Goal: Find specific page/section: Find specific page/section

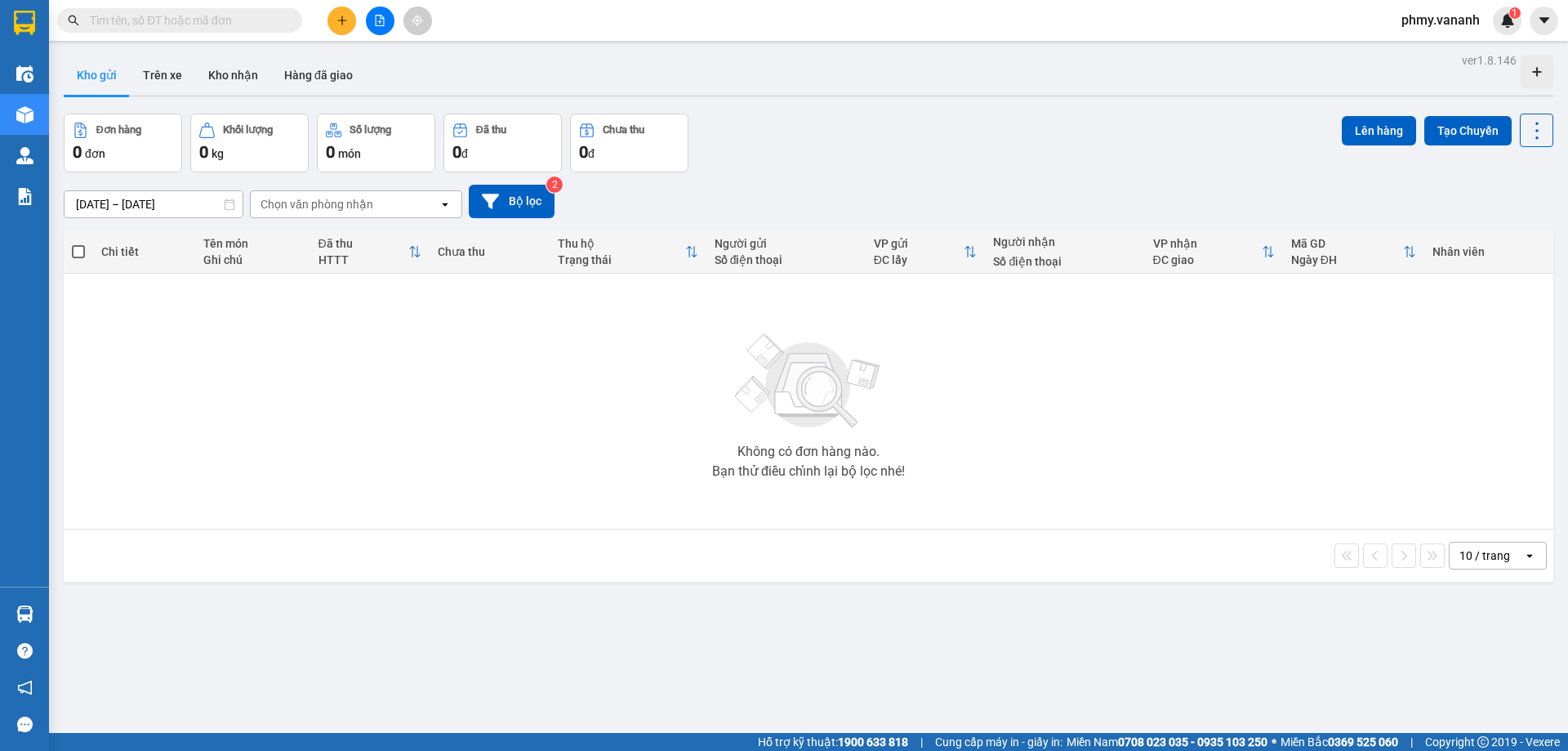
click at [244, 22] on input "text" at bounding box center [186, 20] width 193 height 18
type input "0"
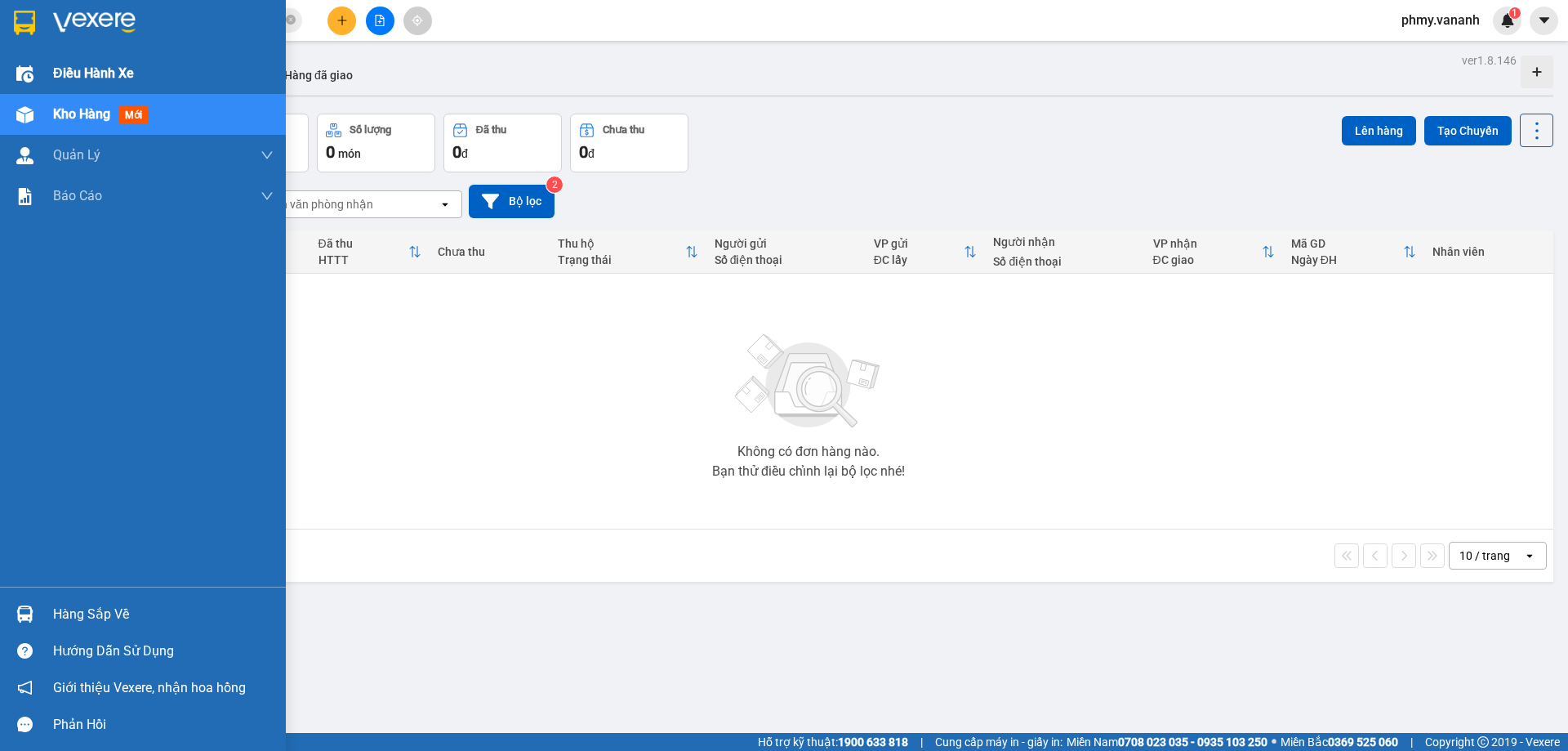
click at [86, 76] on span "Điều hành xe" at bounding box center [93, 73] width 81 height 20
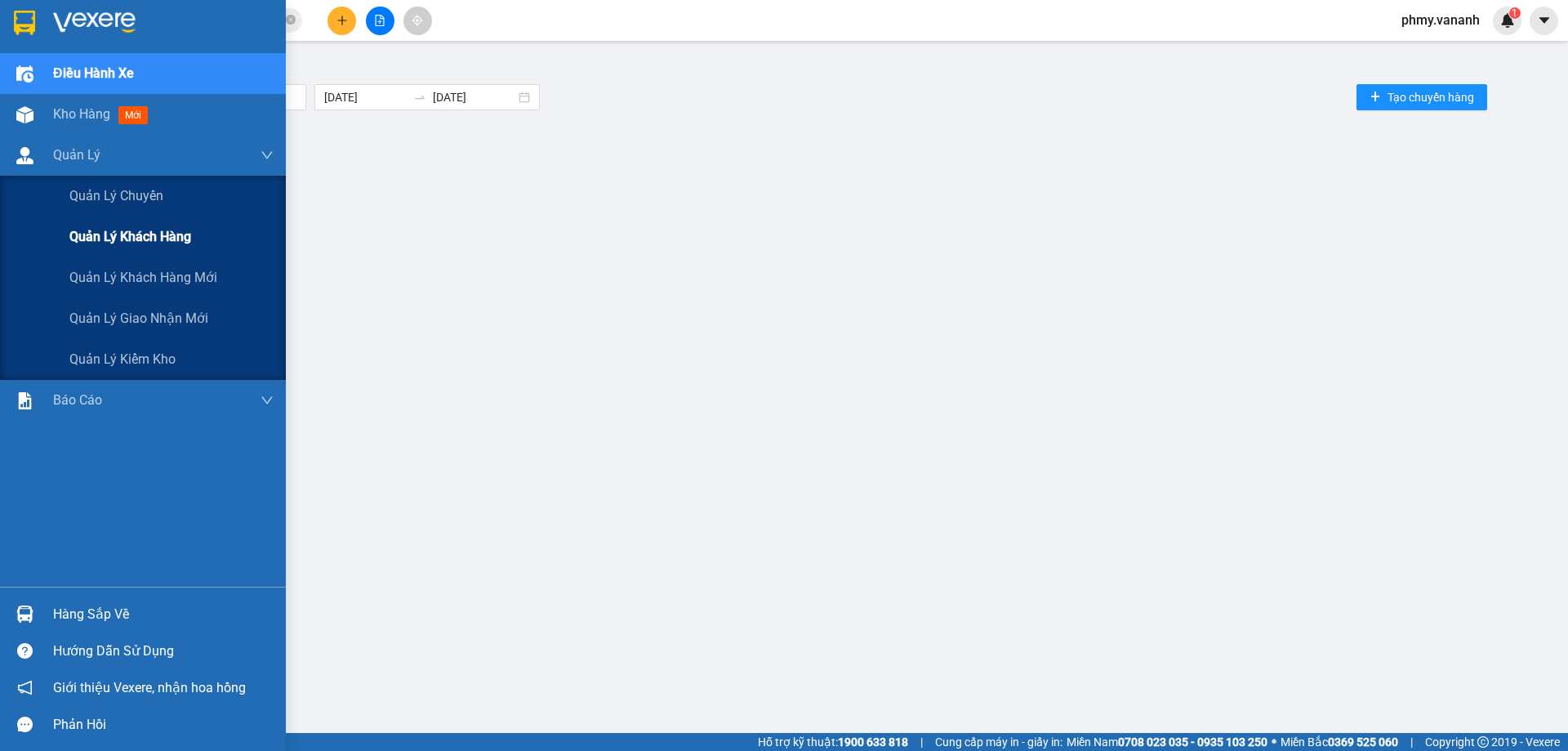
click at [148, 246] on span "Quản lý khách hàng" at bounding box center [130, 237] width 121 height 20
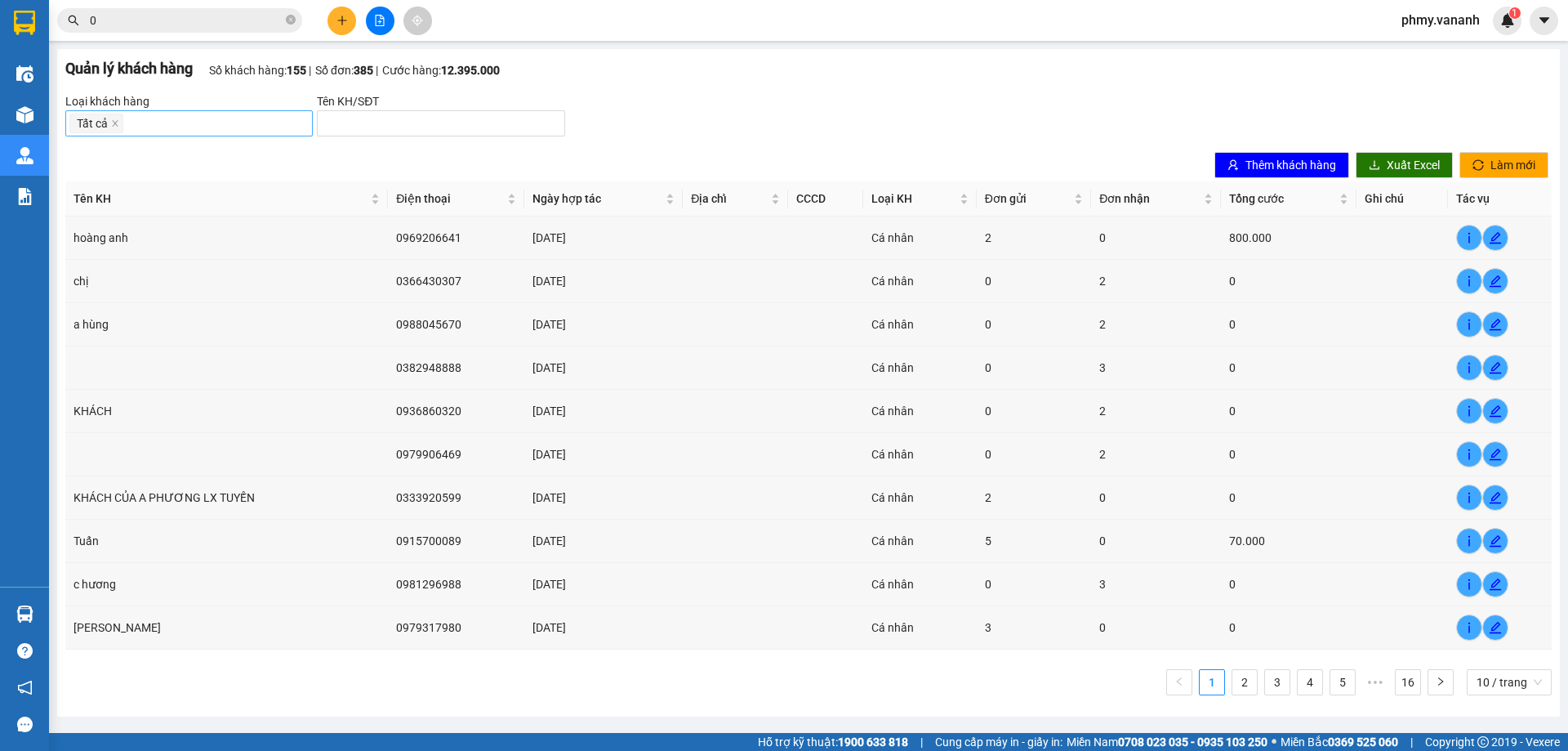
click at [274, 121] on div "Tất cả" at bounding box center [189, 123] width 239 height 23
click at [338, 124] on input "search" at bounding box center [434, 123] width 215 height 18
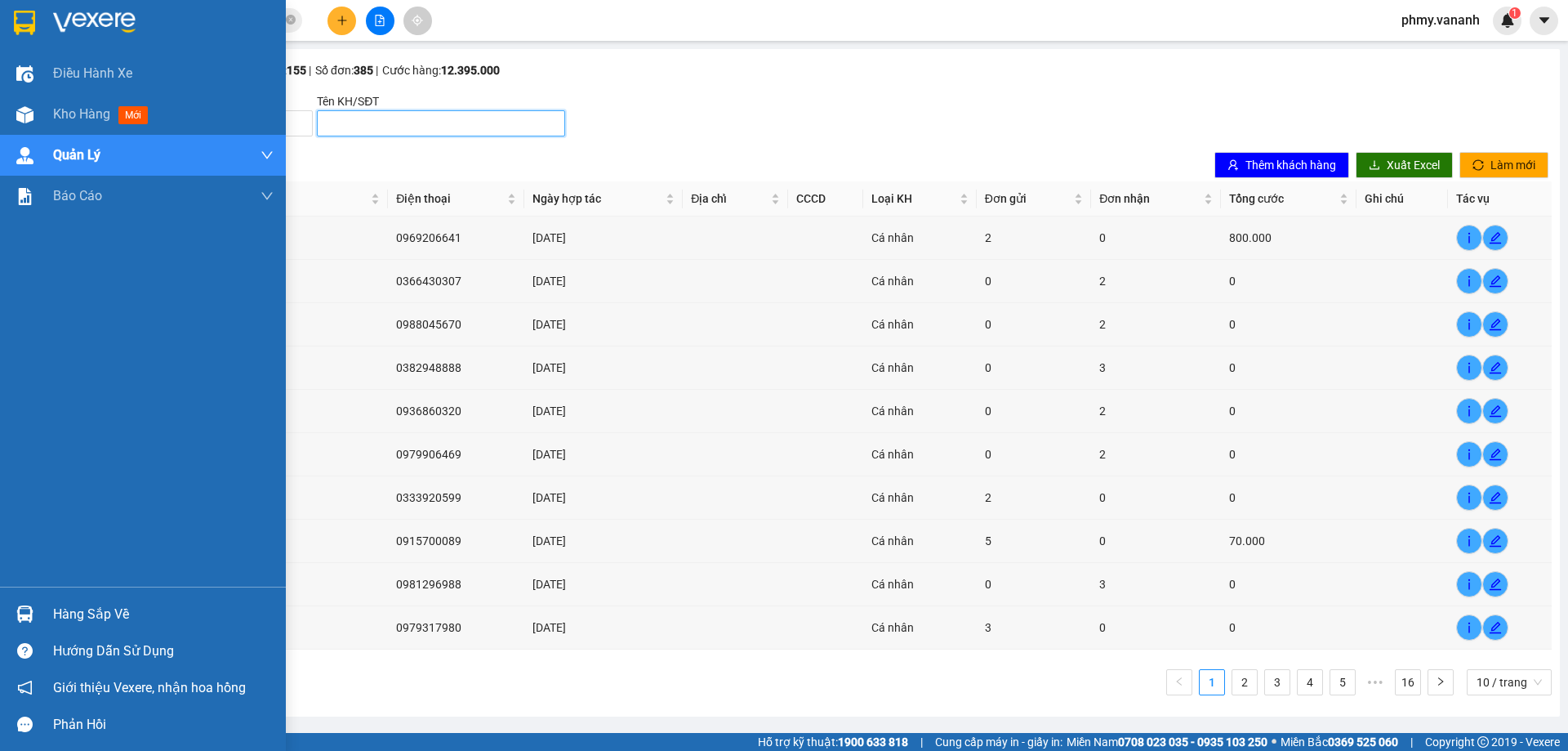
click at [23, 14] on img at bounding box center [24, 23] width 21 height 25
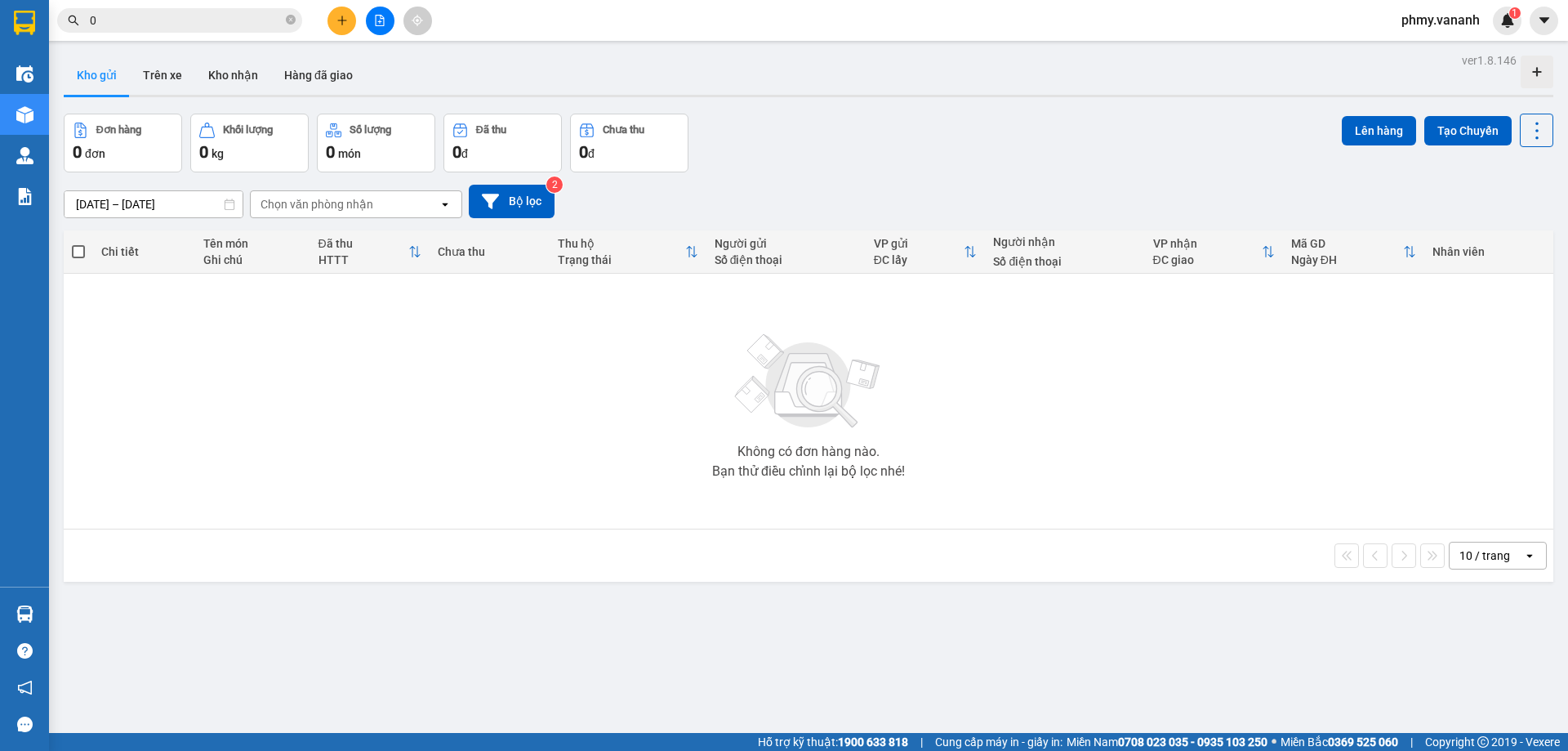
click at [179, 19] on input "0" at bounding box center [186, 20] width 193 height 18
click at [648, 356] on div "Không có đơn hàng nào. Bạn thử điều chỉnh lại bộ lọc nhé!" at bounding box center [809, 401] width 1474 height 245
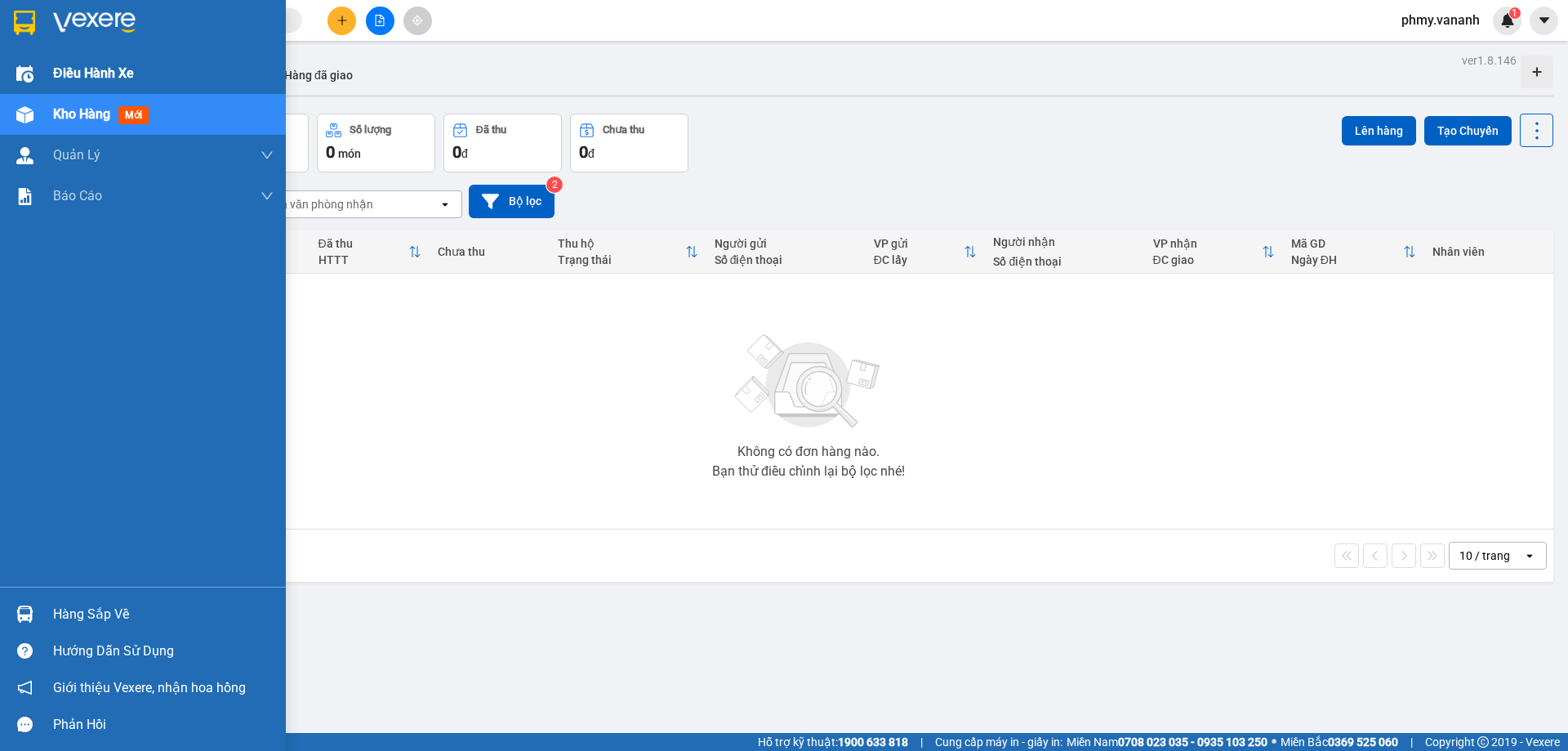
click at [124, 75] on span "Điều hành xe" at bounding box center [93, 73] width 81 height 20
